Goal: Transaction & Acquisition: Purchase product/service

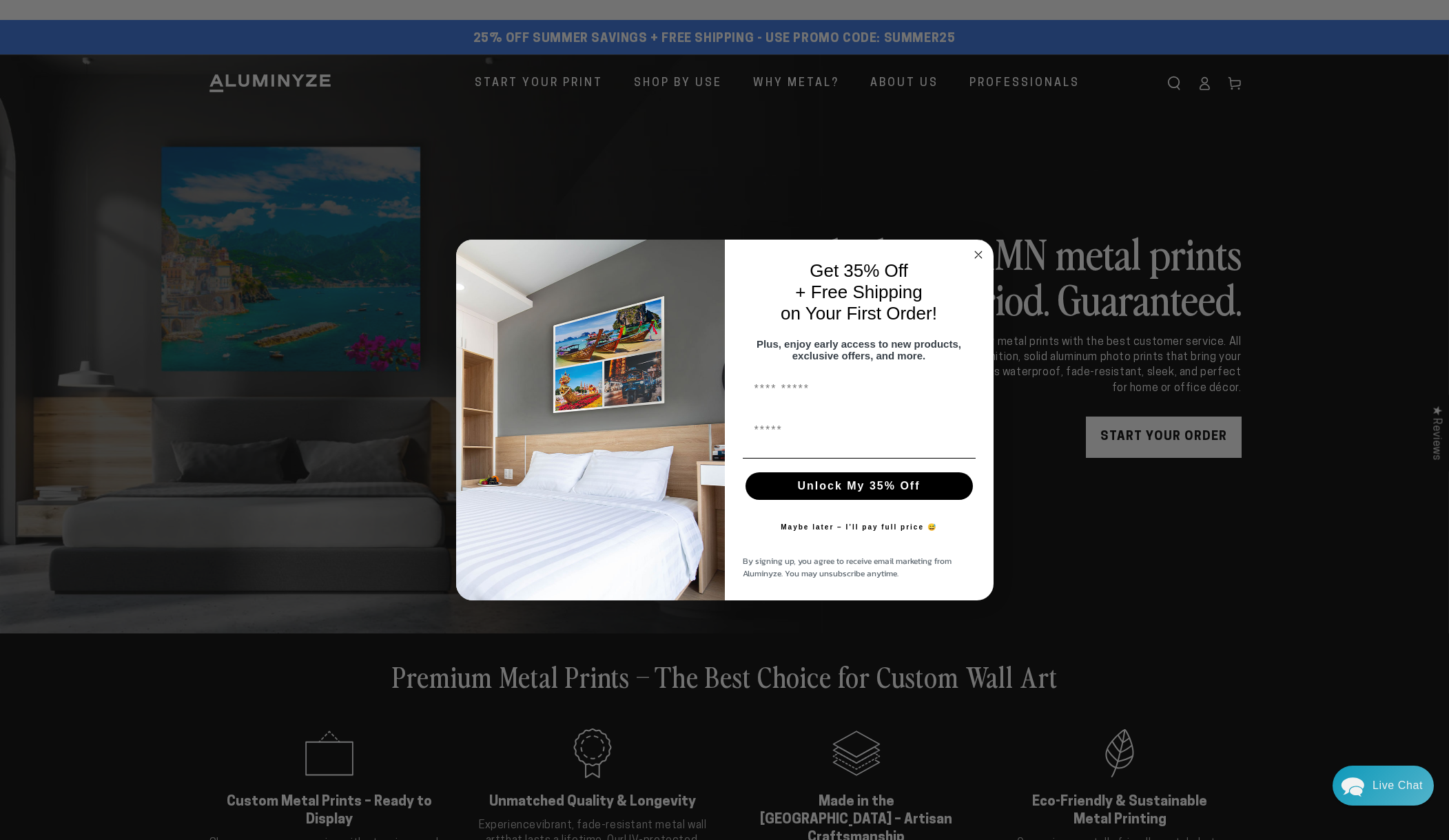
click at [979, 252] on icon "Close dialog" at bounding box center [978, 255] width 7 height 7
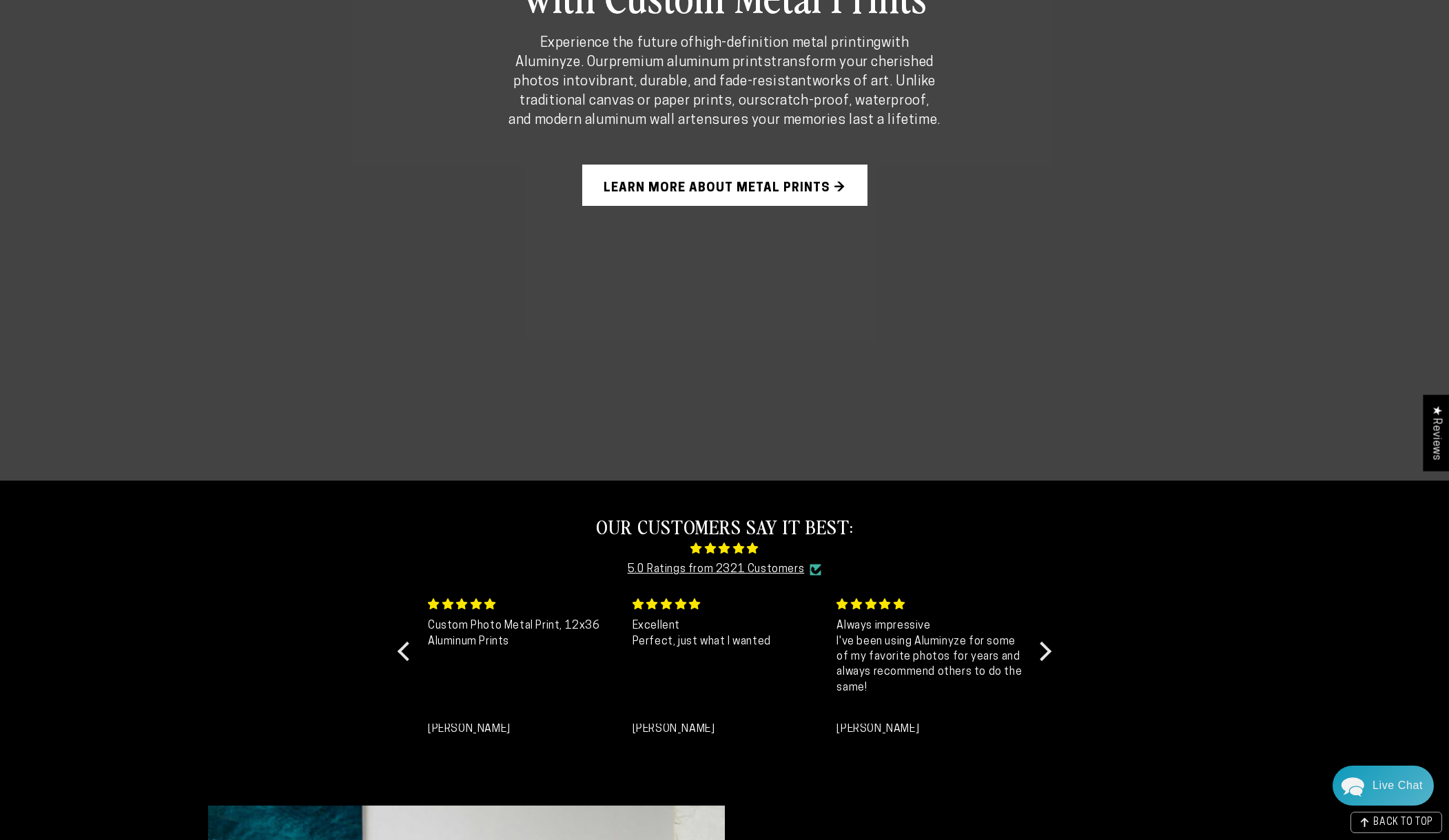
scroll to position [1321, 0]
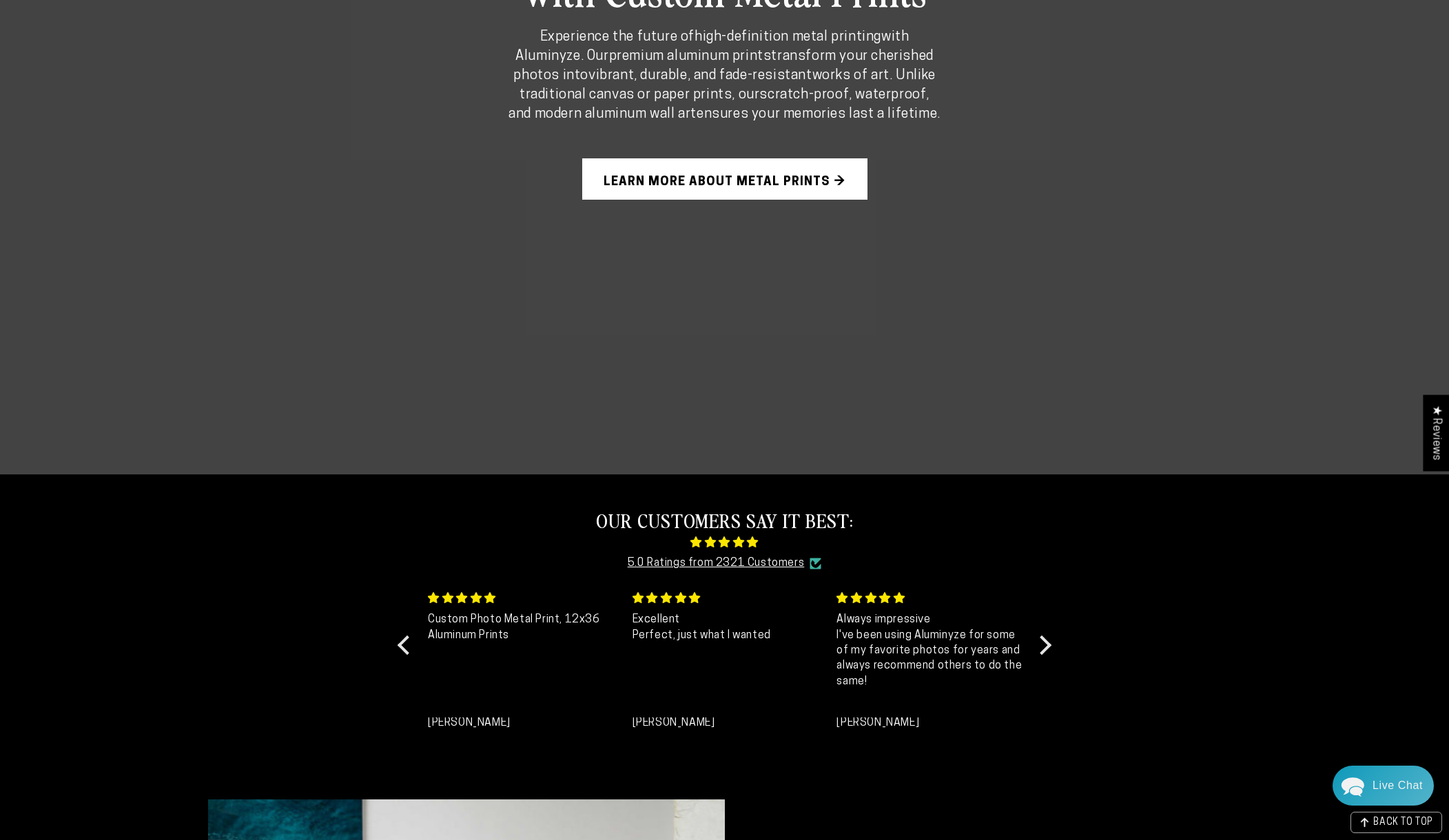
click at [724, 182] on link "Learn More About Metal Prints →" at bounding box center [724, 179] width 285 height 41
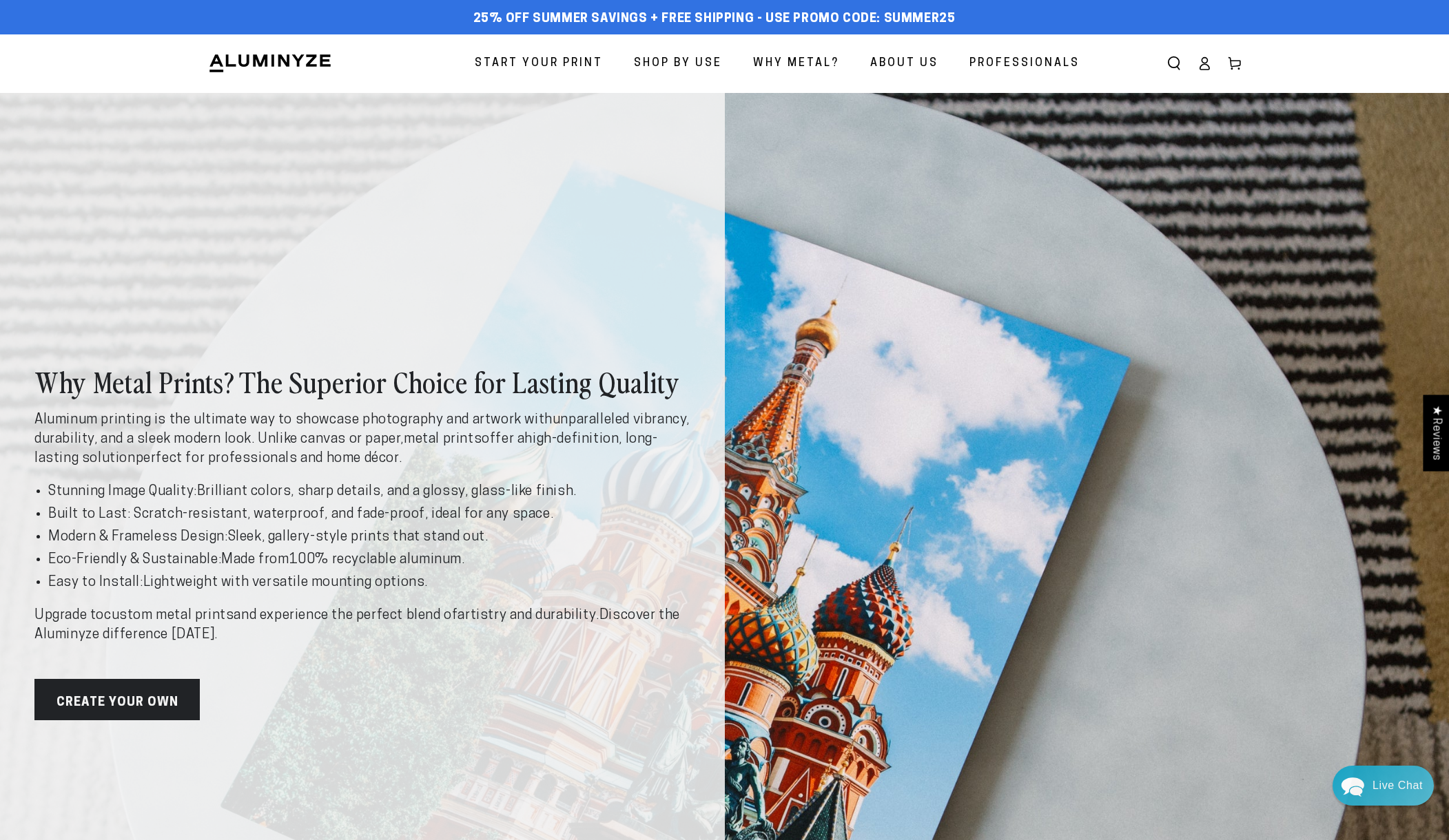
click at [538, 61] on span "Start Your Print" at bounding box center [539, 64] width 128 height 20
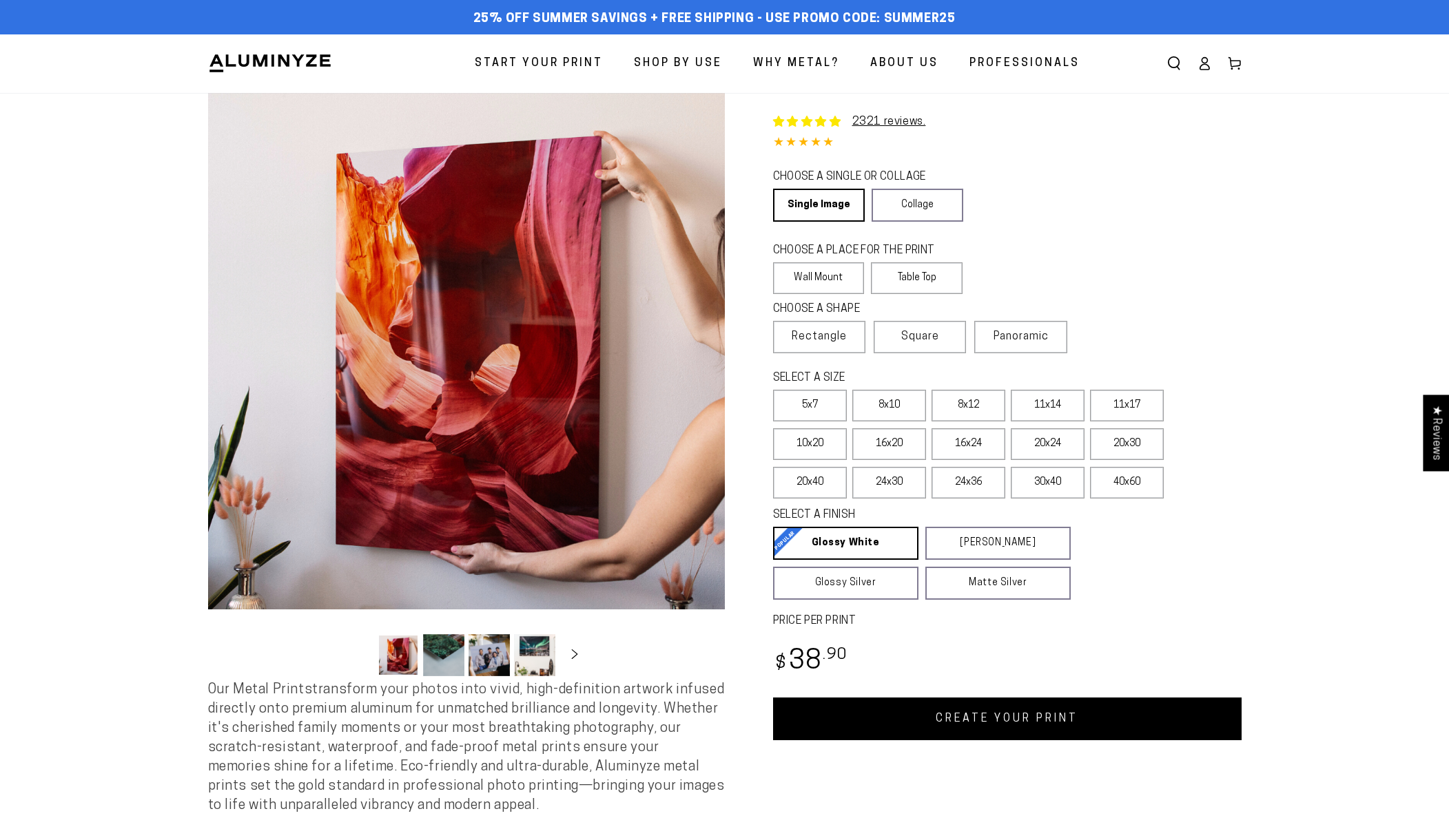
select select "**********"
click at [1024, 337] on span "Panoramic" at bounding box center [1021, 337] width 55 height 11
